Goal: Information Seeking & Learning: Find specific fact

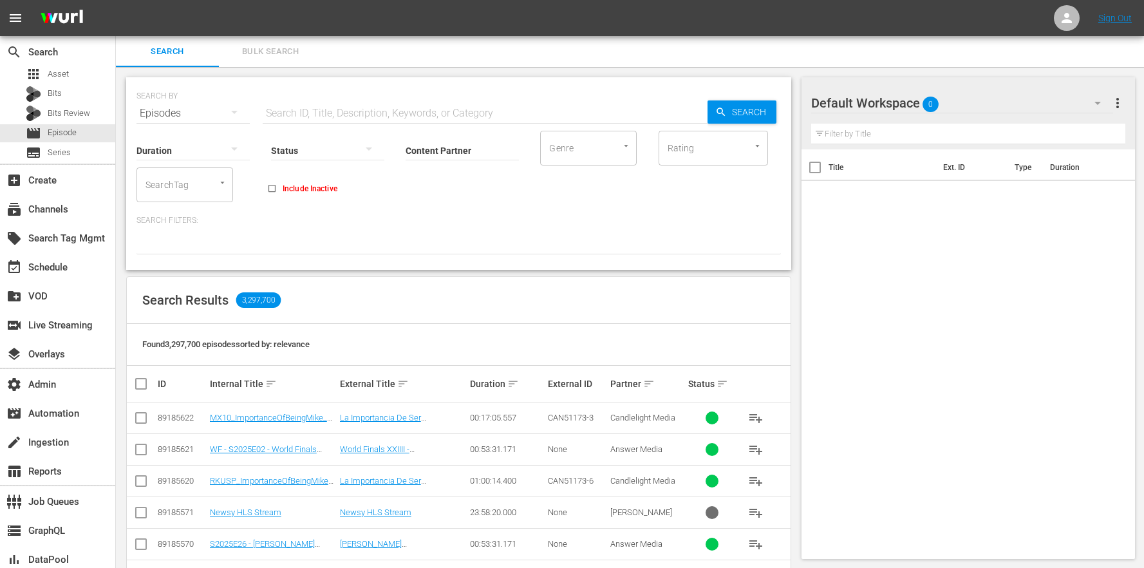
click at [300, 59] on button "Bulk Search" at bounding box center [270, 51] width 103 height 31
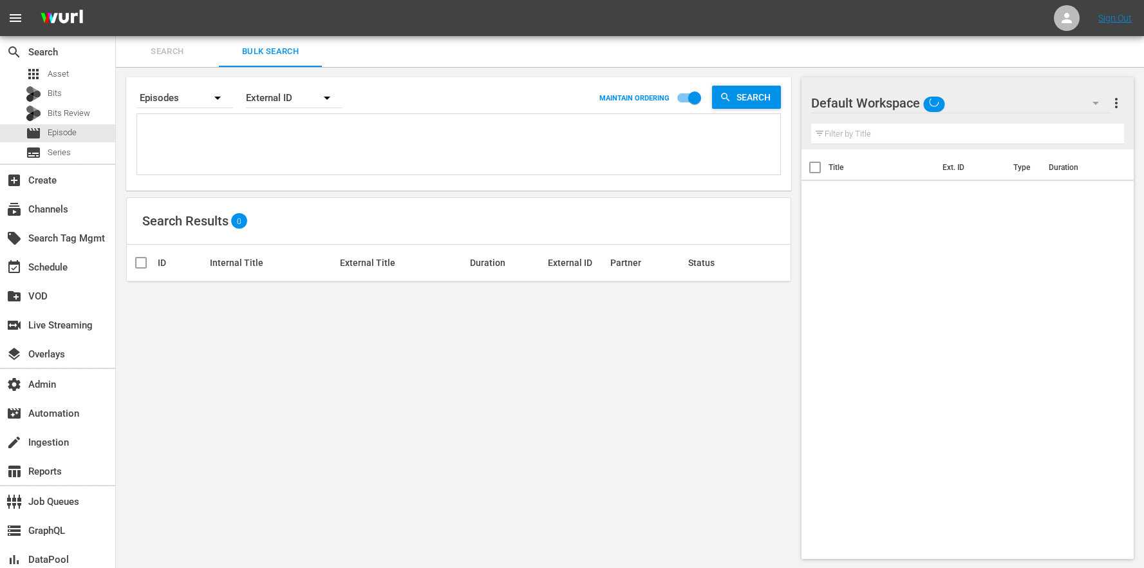
click at [295, 140] on textarea at bounding box center [460, 146] width 640 height 59
paste textarea "AMCNVR0000015595 AMCNVR0000015596 AMCNVR0000015597 AMCNVR0000015599 AMCNVR00000…"
type textarea "AMCNVR0000015595 AMCNVR0000015596 AMCNVR0000015597 AMCNVR0000015599 AMCNVR00000…"
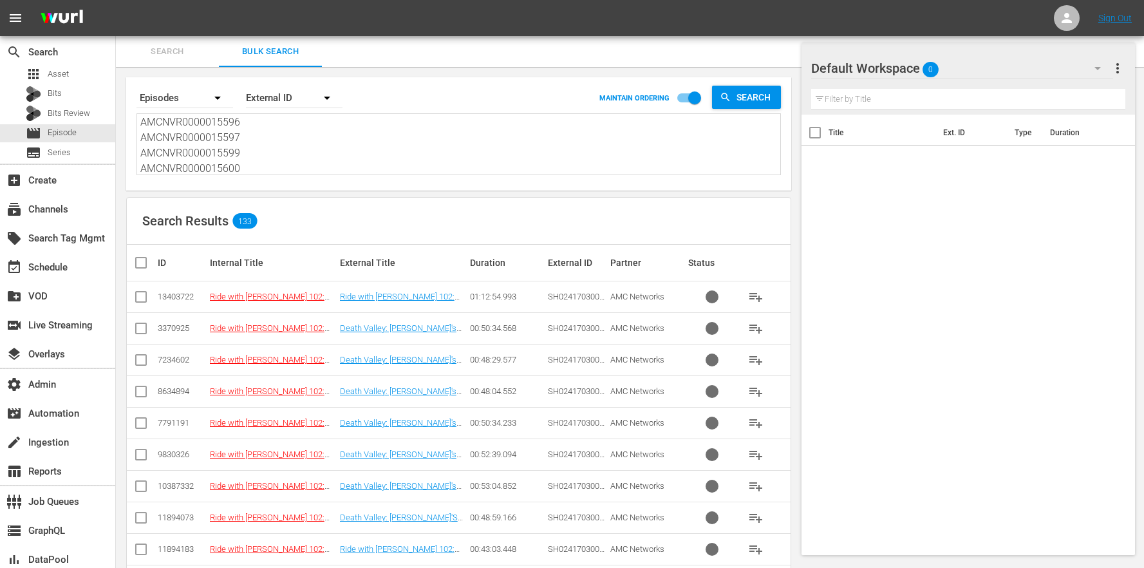
scroll to position [2295, 0]
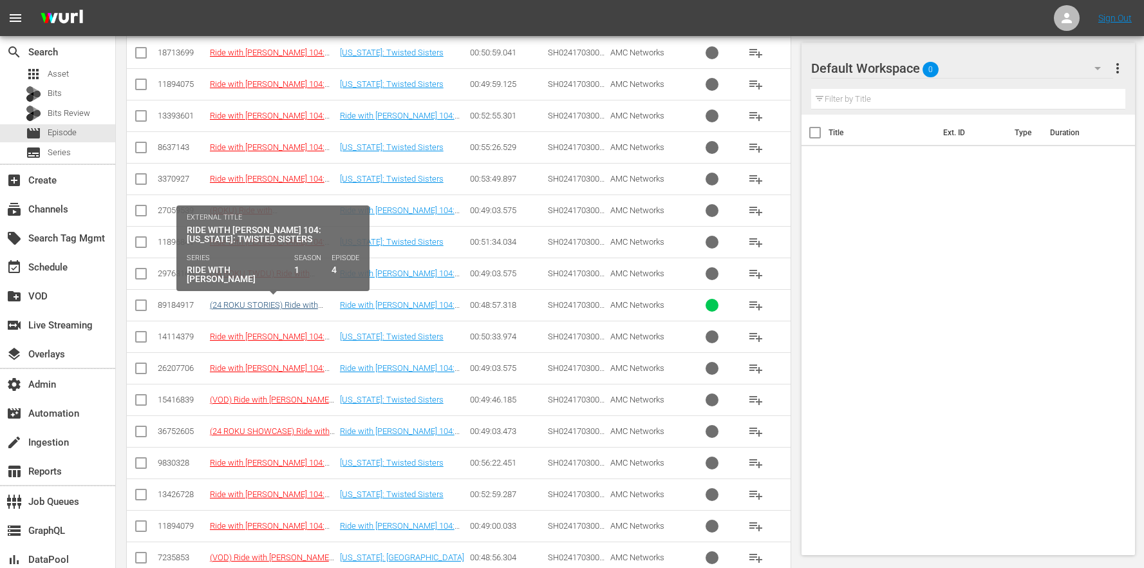
type textarea "AMCNVR0000015595 AMCNVR0000015596 AMCNVR0000015597 AMCNVR0000015599 AMCNVR00000…"
click at [291, 300] on link "(24 ROKU STORIES) Ride with [PERSON_NAME] 104: [US_STATE]: Twisted Sisters" at bounding box center [273, 314] width 126 height 29
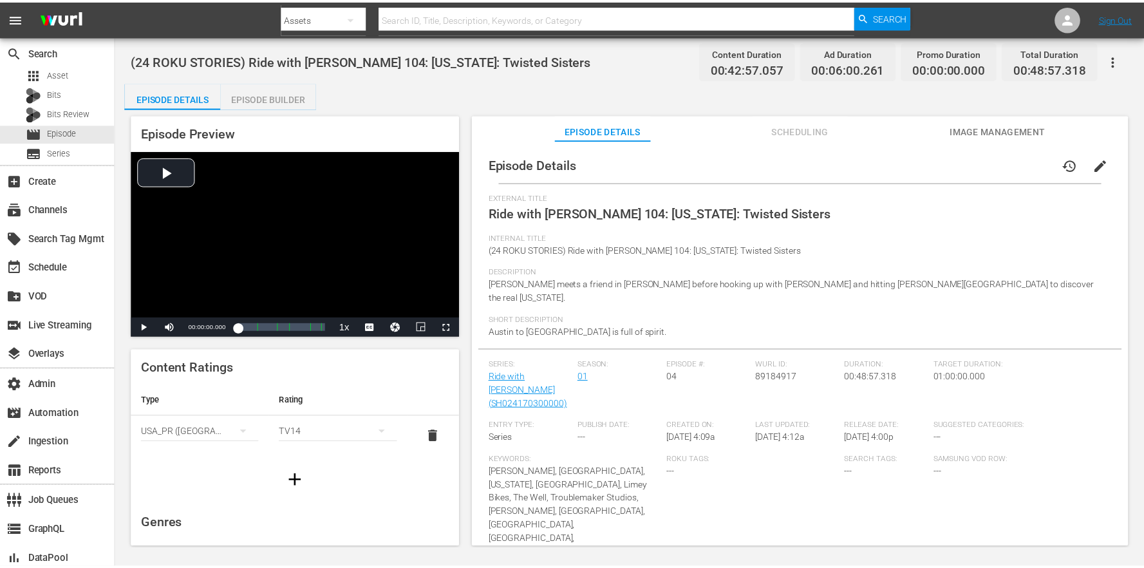
scroll to position [250, 0]
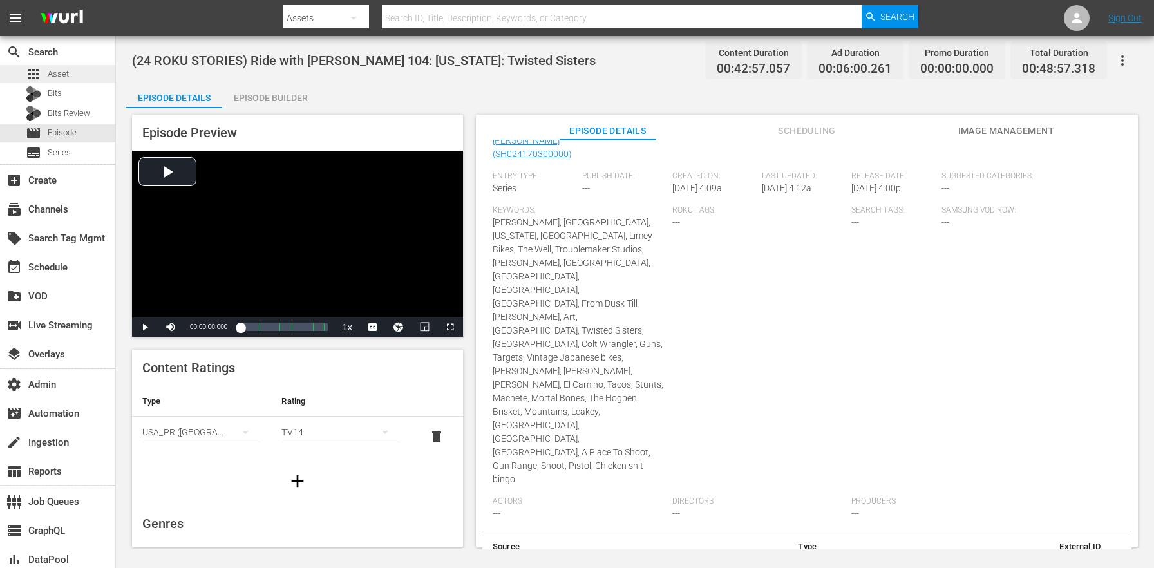
click at [86, 77] on div "apps Asset" at bounding box center [57, 74] width 115 height 18
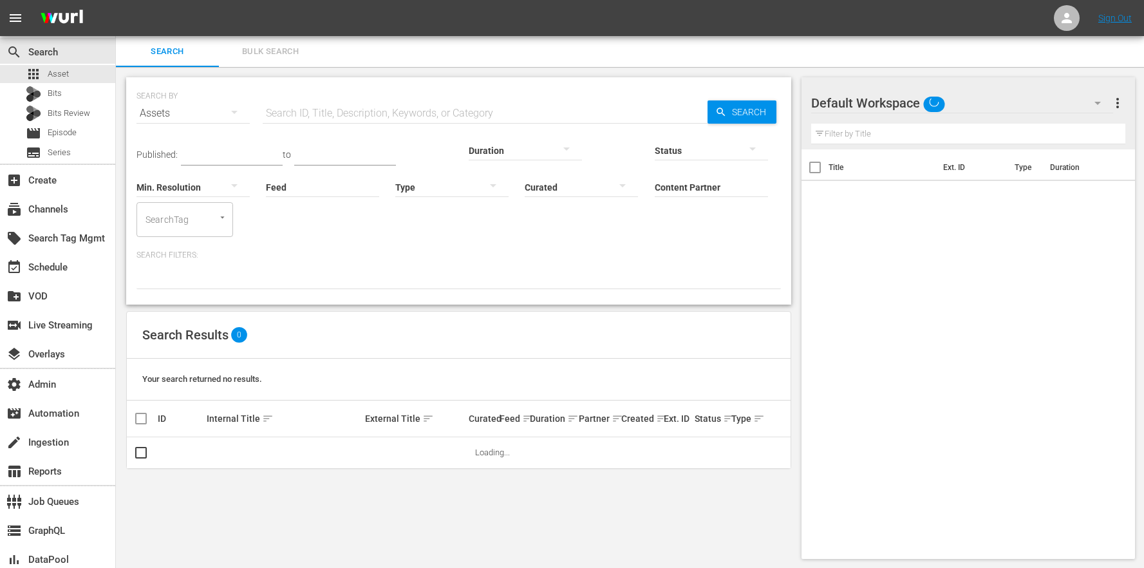
click at [257, 57] on span "Bulk Search" at bounding box center [271, 51] width 88 height 15
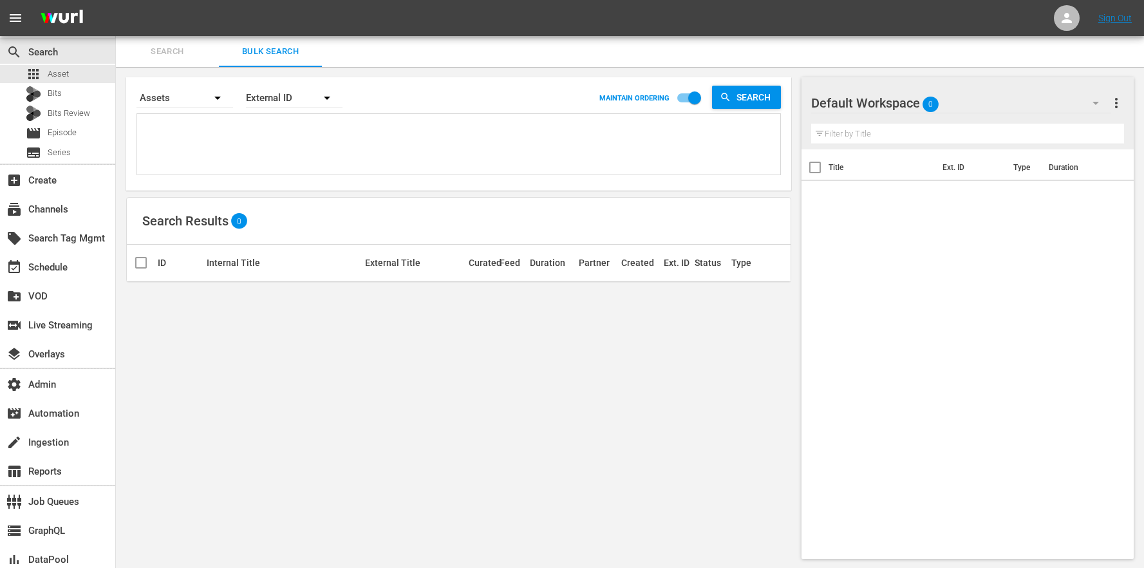
click at [283, 189] on div "Search By Assets Order By External ID MAINTAIN ORDERING Search" at bounding box center [458, 133] width 665 height 113
click at [258, 131] on textarea at bounding box center [460, 146] width 640 height 59
paste textarea "AMCNVR0000015595 AMCNVR0000015596 AMCNVR0000015597 AMCNVR0000015599 AMCNVR00000…"
type textarea "AMCNVR0000015595 AMCNVR0000015596 AMCNVR0000015597 AMCNVR0000015599 AMCNVR00000…"
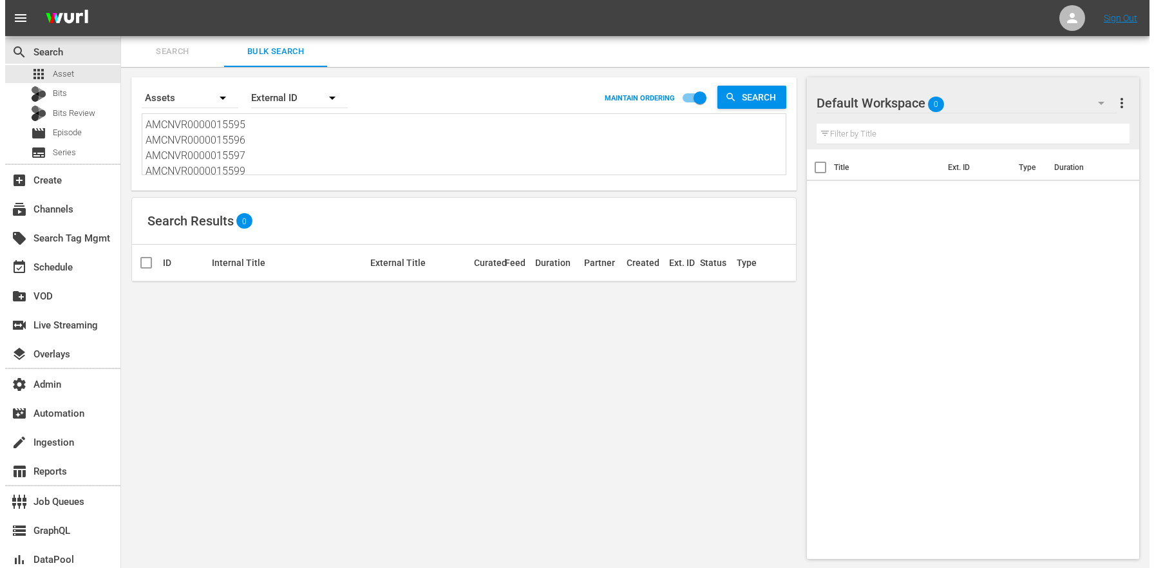
scroll to position [1, 0]
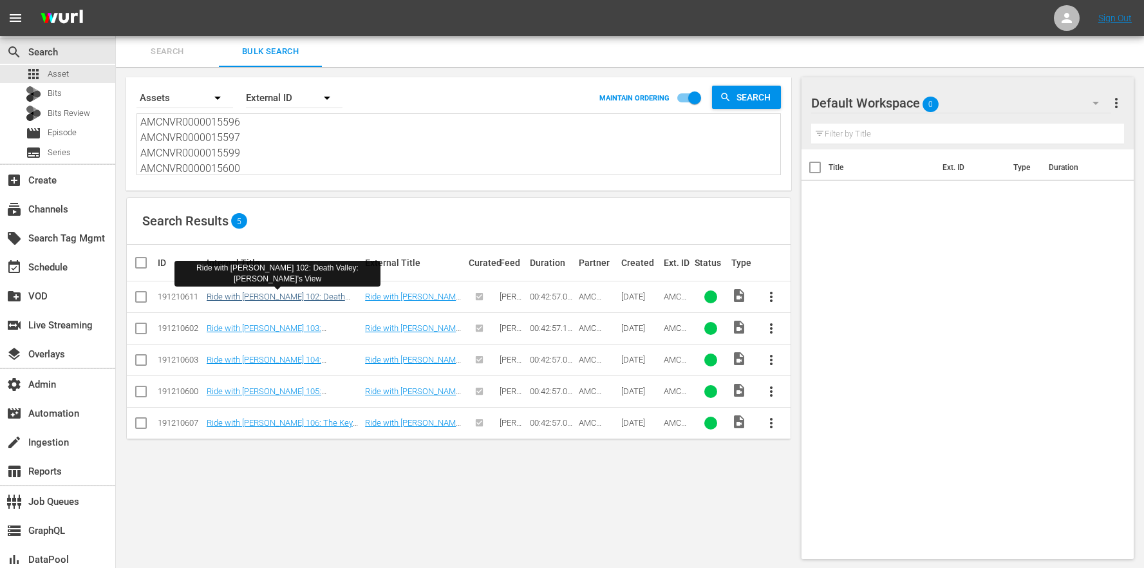
type textarea "AMCNVR0000015595 AMCNVR0000015596 AMCNVR0000015597 AMCNVR0000015599 AMCNVR00000…"
click at [286, 294] on link "Ride with [PERSON_NAME] 102: Death Valley: [PERSON_NAME]'s View" at bounding box center [276, 301] width 138 height 19
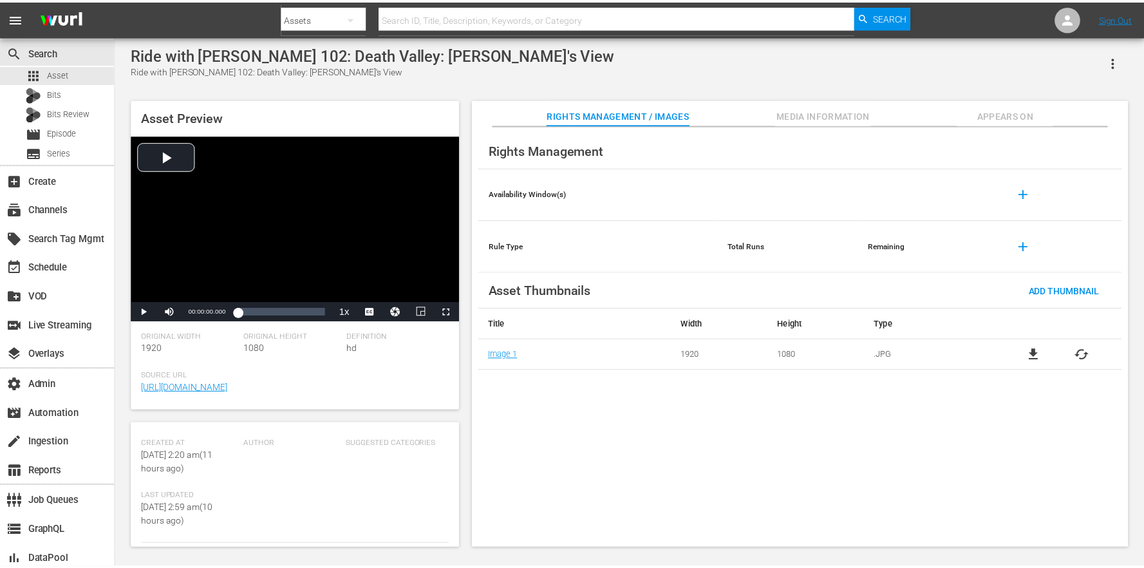
scroll to position [388, 0]
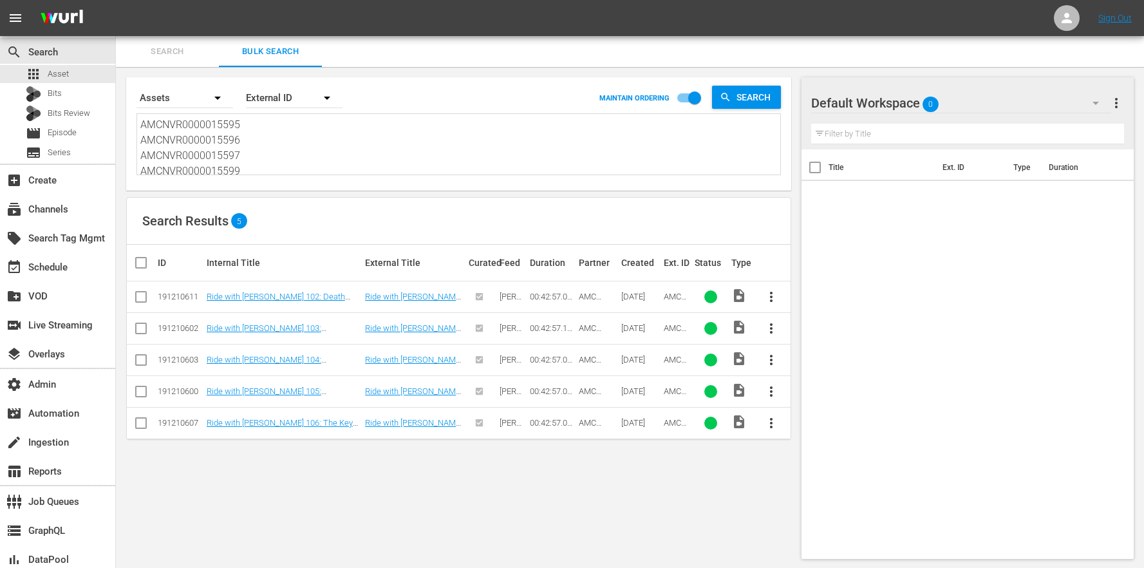
scroll to position [1, 0]
click at [679, 98] on input "checkbox" at bounding box center [694, 99] width 73 height 24
checkbox input "false"
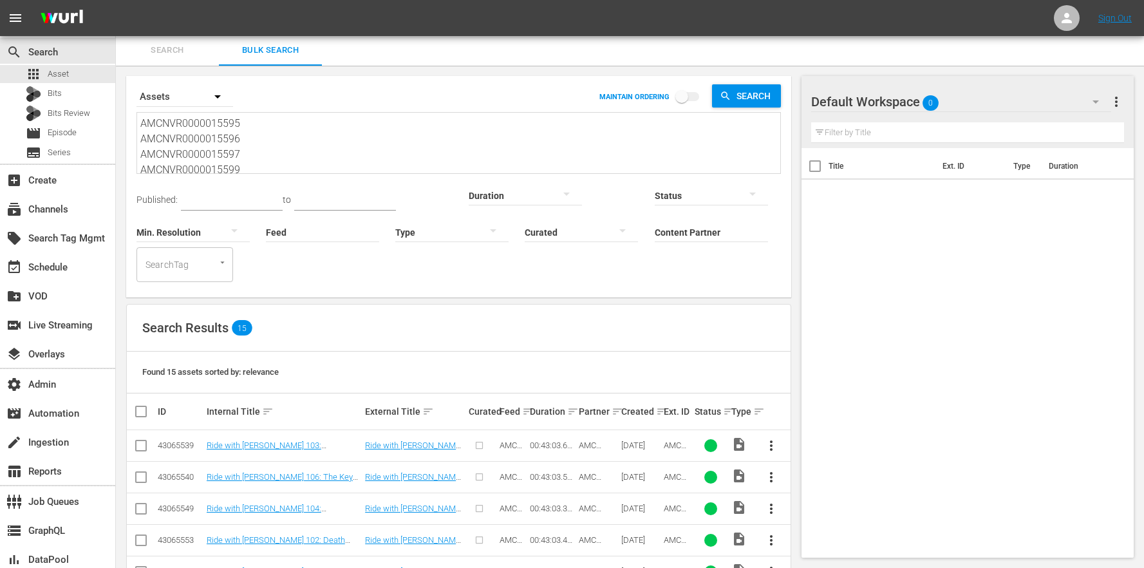
click at [266, 231] on input "Feed" at bounding box center [322, 233] width 113 height 46
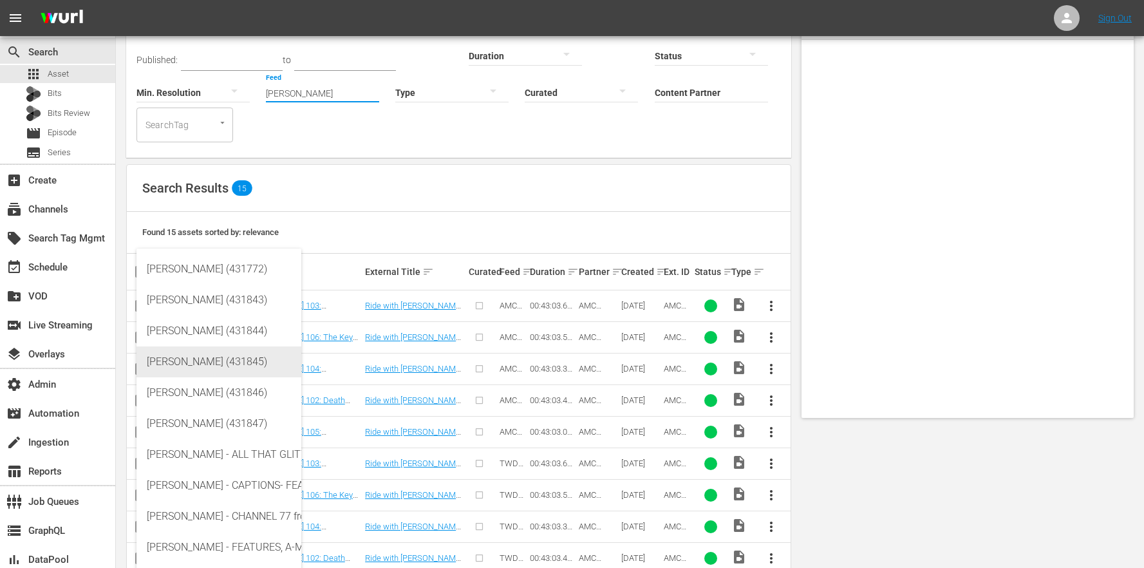
scroll to position [0, 0]
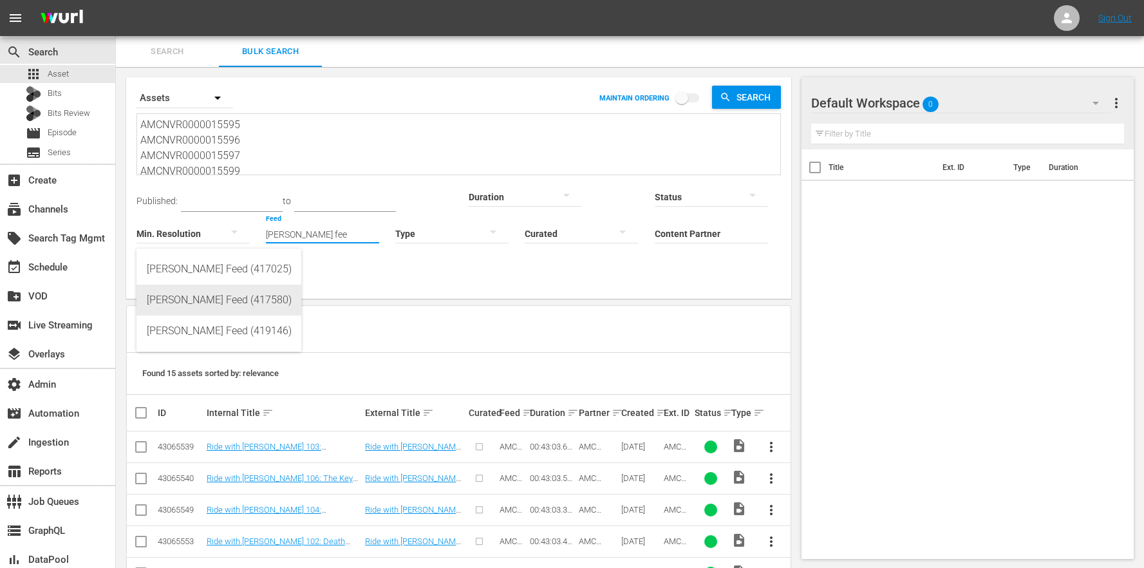
click at [232, 301] on div "[PERSON_NAME] Feed (417580)" at bounding box center [219, 300] width 144 height 31
type input "[PERSON_NAME] Feed (417580)"
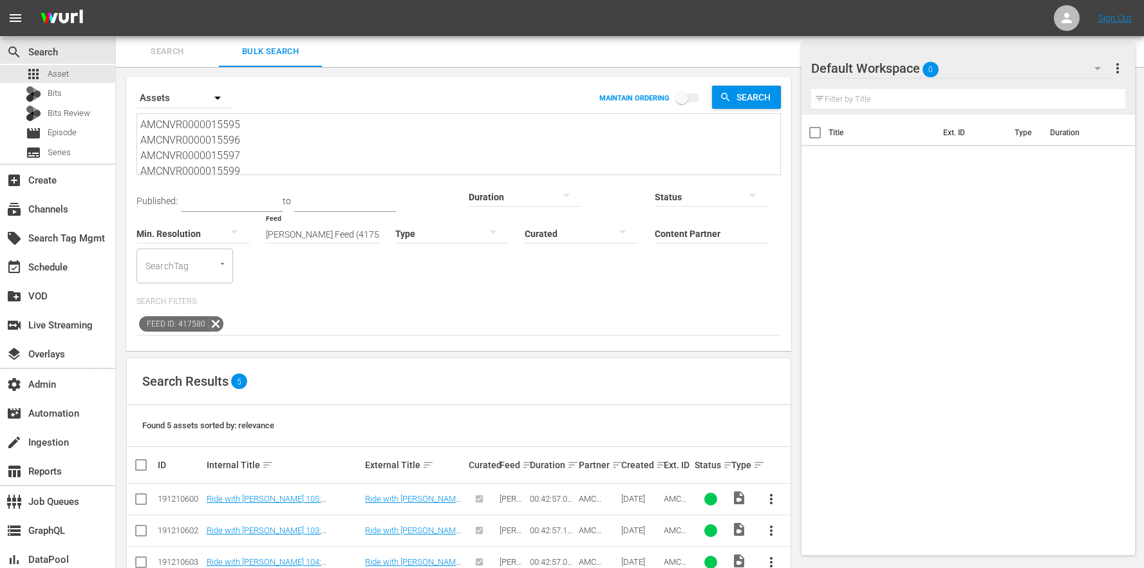
drag, startPoint x: 289, startPoint y: 108, endPoint x: 211, endPoint y: -8, distance: 140.0
click at [211, 0] on html "menu Sign Out search Search apps Asset Bits Bits Review movie Episode subtitles…" at bounding box center [572, 284] width 1144 height 568
paste textarea "4"
type textarea "AMCNVR0000015594"
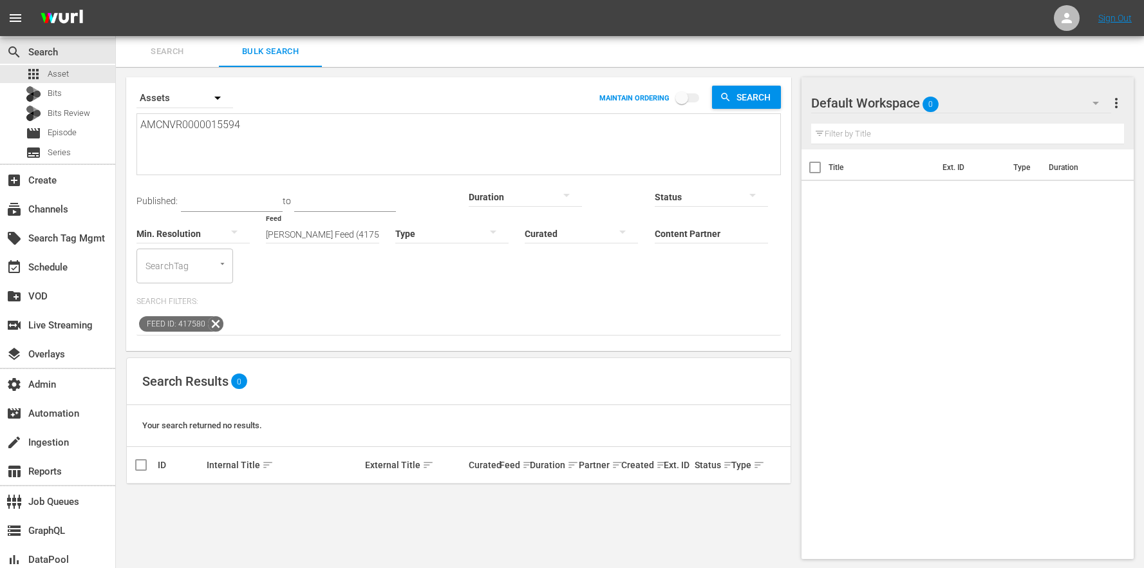
type textarea "AMCNVR0000015594"
drag, startPoint x: 276, startPoint y: 131, endPoint x: 50, endPoint y: 104, distance: 227.0
click at [116, 0] on div "search Search apps Asset Bits Bits Review movie Episode subtitles Series add_bo…" at bounding box center [630, 0] width 1028 height 0
paste textarea "AMCNVR0000015602 AMCNVR0000015603 AMCNVR0000015604 AMCNVR0000015607 AMCNVR00000…"
type textarea "AMCNVR0000015594 AMCNVR0000015602 AMCNVR0000015603 AMCNVR0000015604 AMCNVR00000…"
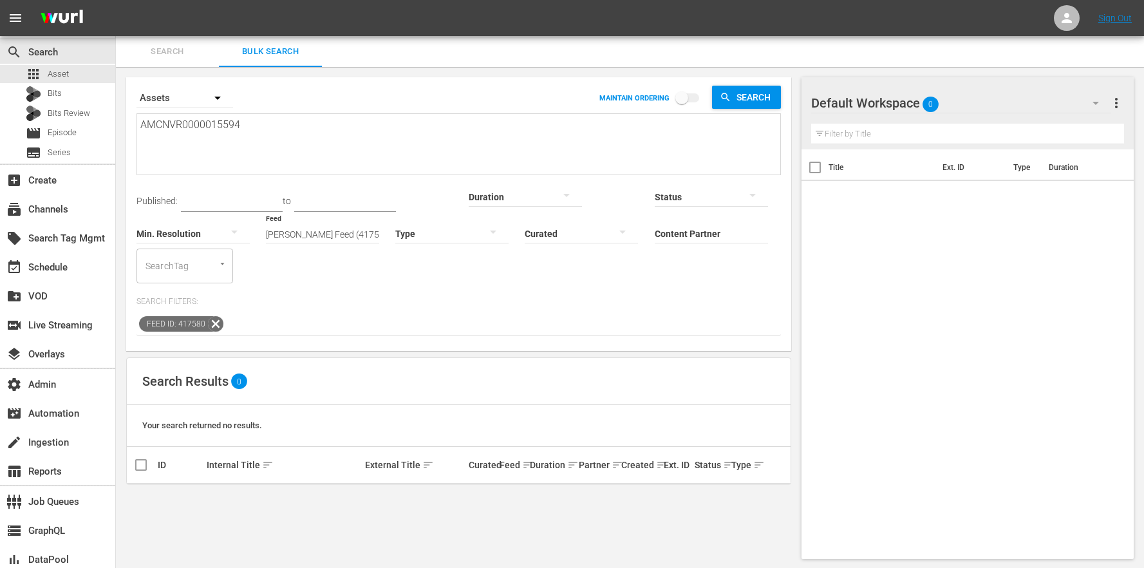
type textarea "AMCNVR0000015594 AMCNVR0000015602 AMCNVR0000015603 AMCNVR0000015604 AMCNVR00000…"
click at [230, 137] on textarea "AMCNVR0000015594 AMCNVR0000015602 AMCNVR0000015603 AMCNVR0000015604 AMCNVR00000…" at bounding box center [460, 145] width 640 height 59
type textarea "AMCNVR0000015594 AMCNVR0000015602 AMCNVR0000015603 AMCNVR0000015604 AMCNVR00000…"
click at [176, 156] on textarea "AMCNVR0000015594 AMCNVR0000015602 AMCNVR0000015603 AMCNVR0000015604 AMCNVR00000…" at bounding box center [460, 145] width 640 height 59
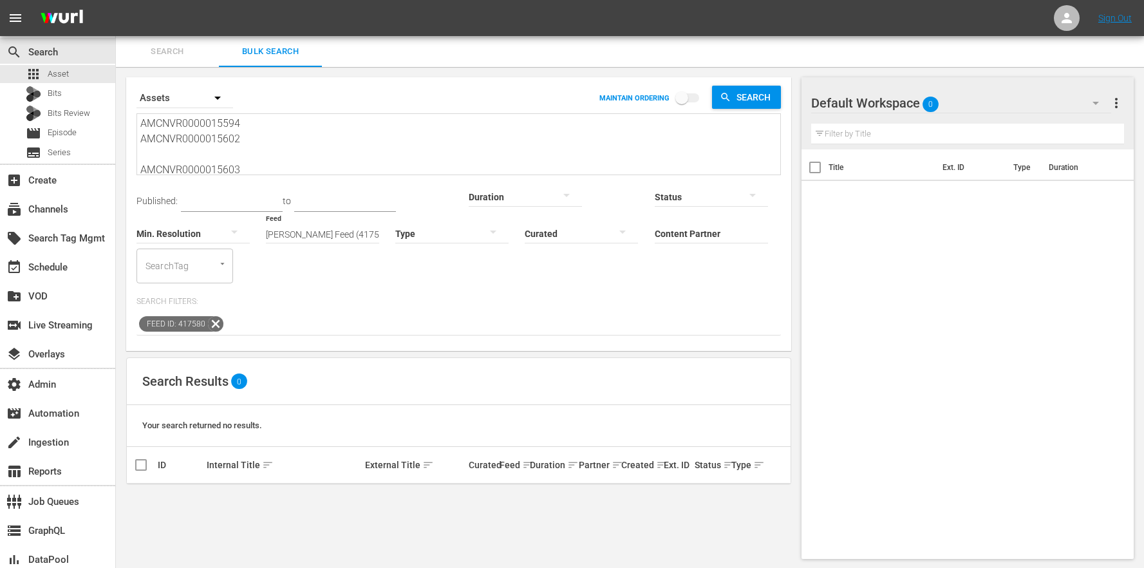
type textarea "AMCNVR0000015594 AMCNVR0000015602 AMCNVR0000015603 AMCNVR0000015604 AMCNVR00000…"
click at [174, 166] on textarea "AMCNVR0000015594 AMCNVR0000015602 AMCNVR0000015603 AMCNVR0000015604 AMCNVR00000…" at bounding box center [460, 145] width 640 height 59
type textarea "AMCNVR0000015594 AMCNVR0000015602 AMCNVR0000015603 AMCNVR0000015604 AMCNVR00000…"
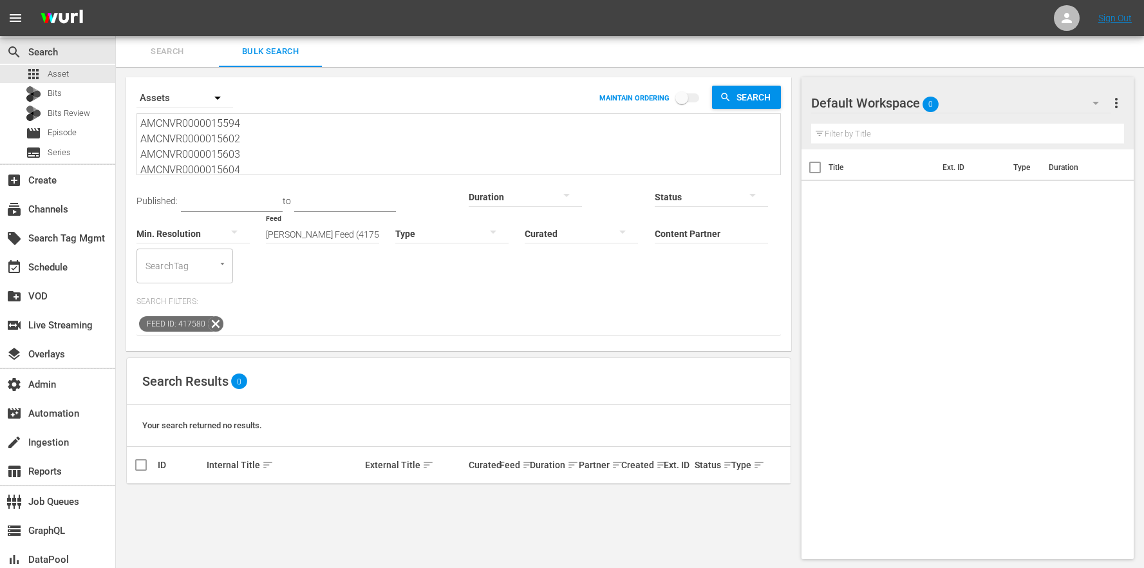
scroll to position [32, 0]
click at [184, 150] on textarea "AMCNVR0000015594 AMCNVR0000015602 AMCNVR0000015603 AMCNVR0000015604 AMCNVR00000…" at bounding box center [460, 145] width 640 height 59
type textarea "AMCNVR0000015594 AMCNVR0000015602 AMCNVR0000015603 AMCNVR0000015604 AMCNVR00000…"
click at [249, 154] on textarea "AMCNVR0000015594 AMCNVR0000015602 AMCNVR0000015603 AMCNVR0000015604 AMCNVR00000…" at bounding box center [460, 145] width 640 height 59
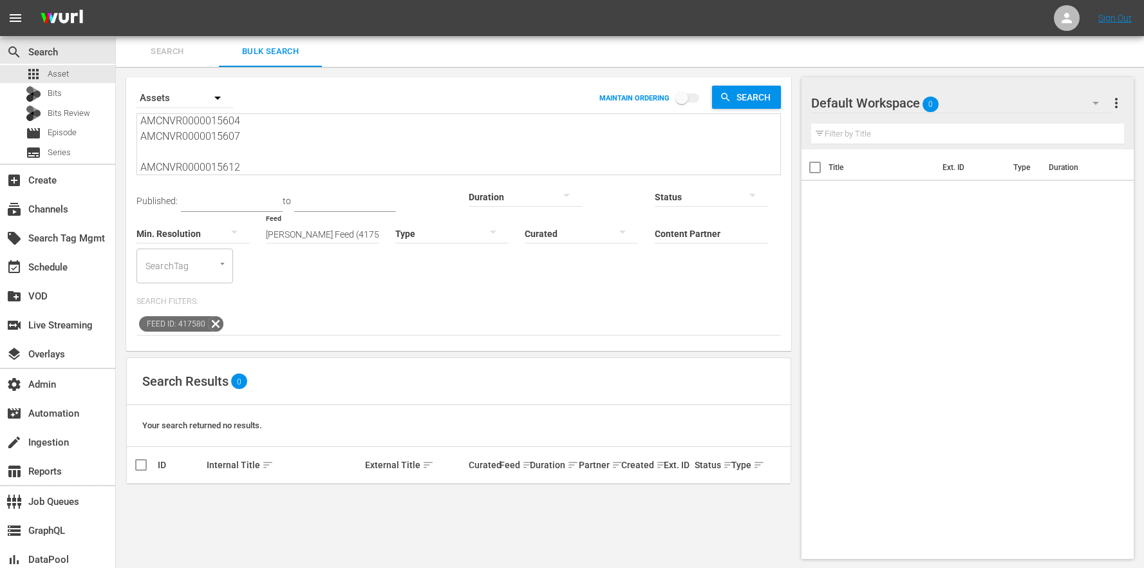
type textarea "AMCNVR0000015594 AMCNVR0000015602 AMCNVR0000015603 AMCNVR0000015604 AMCNVR00000…"
click at [218, 314] on icon at bounding box center [215, 322] width 17 height 17
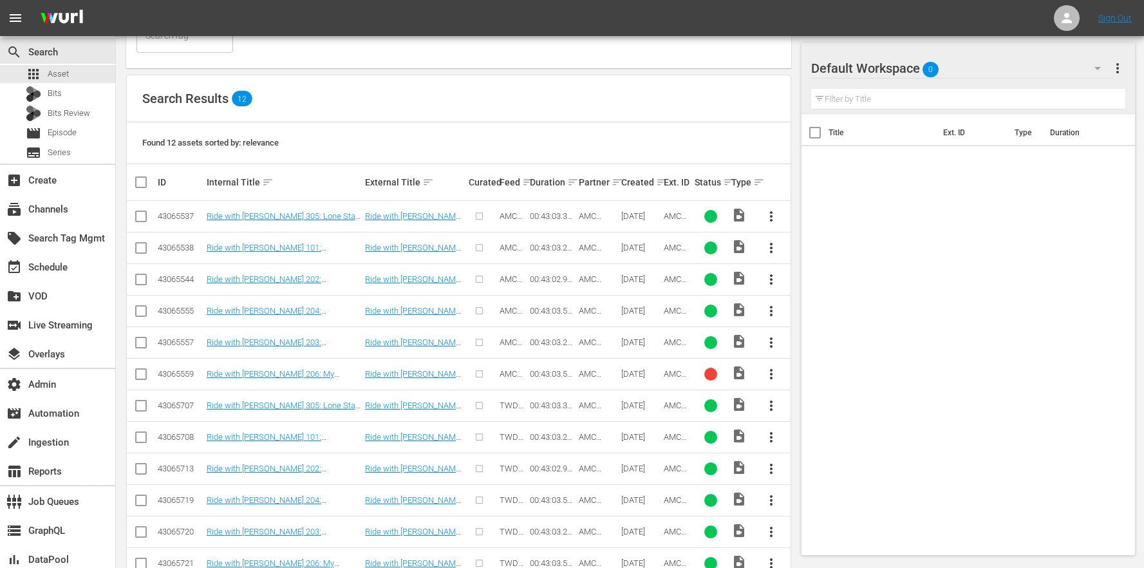
scroll to position [0, 0]
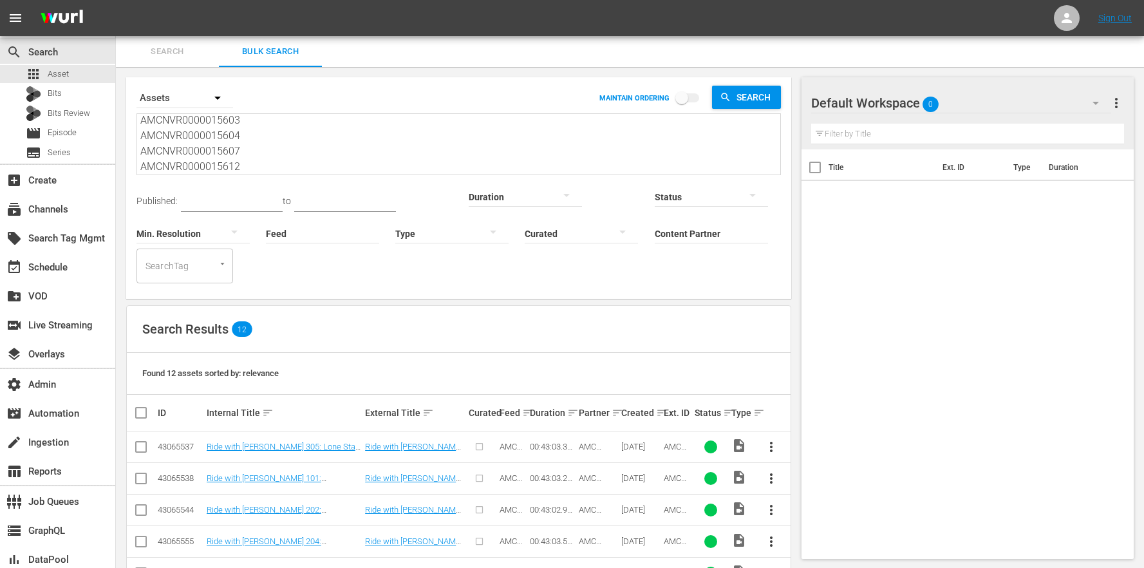
click at [258, 140] on textarea "AMCNVR0000015594 AMCNVR0000015602 AMCNVR0000015603 AMCNVR0000015604 AMCNVR00000…" at bounding box center [460, 145] width 640 height 59
click at [243, 130] on textarea "AMCNVR0000015594 AMCNVR0000015602 AMCNVR0000015603 AMCNVR0000015604 AMCNVR00000…" at bounding box center [460, 145] width 640 height 59
click at [86, 73] on div "apps Asset" at bounding box center [57, 74] width 115 height 18
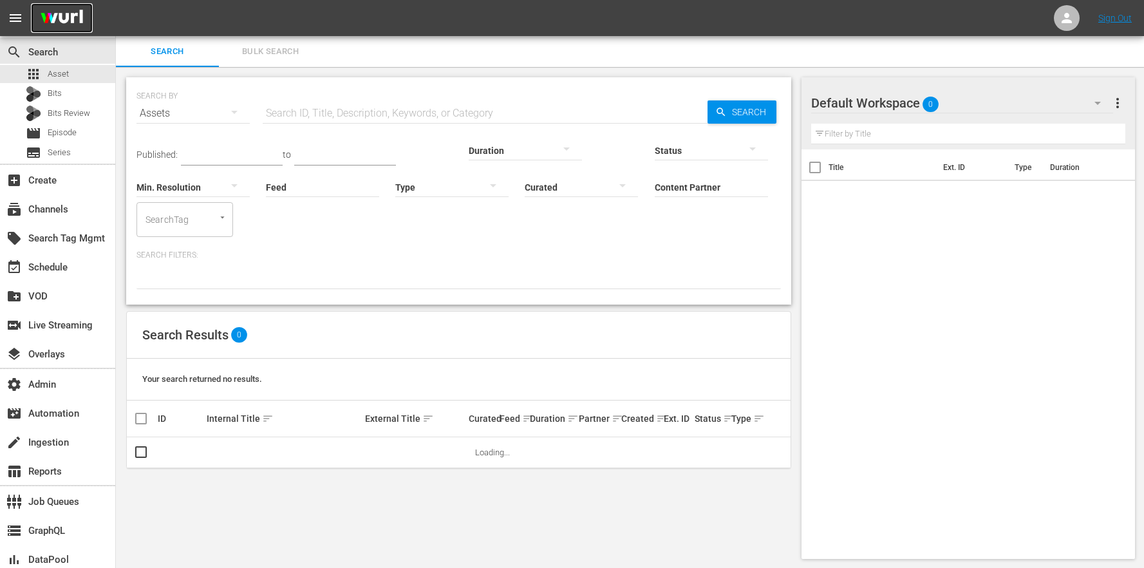
click at [70, 17] on img at bounding box center [62, 18] width 62 height 30
